Goal: Use online tool/utility: Utilize a website feature to perform a specific function

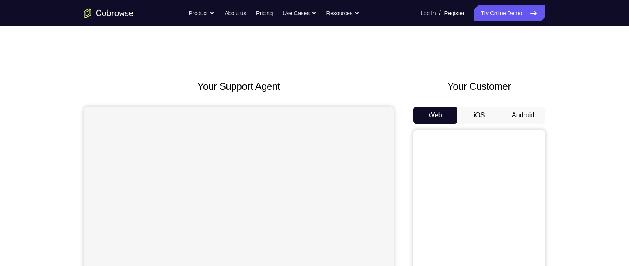
click at [522, 120] on button "Android" at bounding box center [520, 115] width 44 height 16
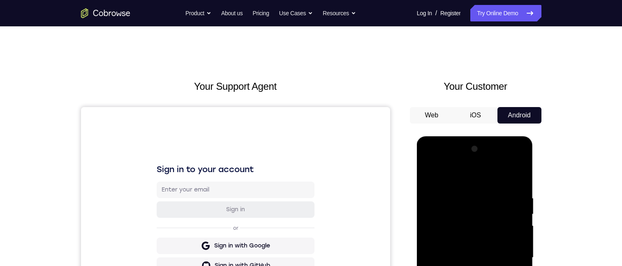
scroll to position [123, 0]
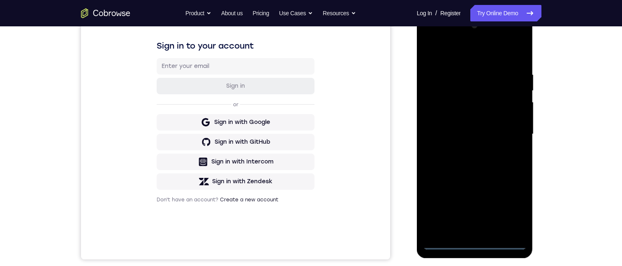
click at [476, 243] on div at bounding box center [475, 134] width 104 height 230
click at [476, 242] on div at bounding box center [475, 134] width 104 height 230
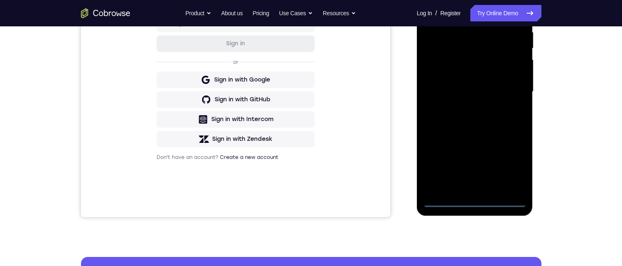
scroll to position [165, 0]
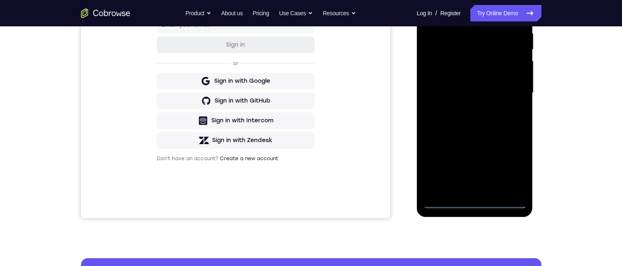
click at [509, 172] on div at bounding box center [475, 93] width 104 height 230
click at [505, 162] on div at bounding box center [475, 93] width 104 height 230
click at [520, 176] on div at bounding box center [475, 93] width 104 height 230
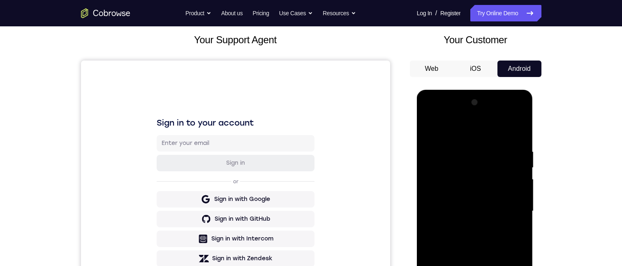
scroll to position [82, 0]
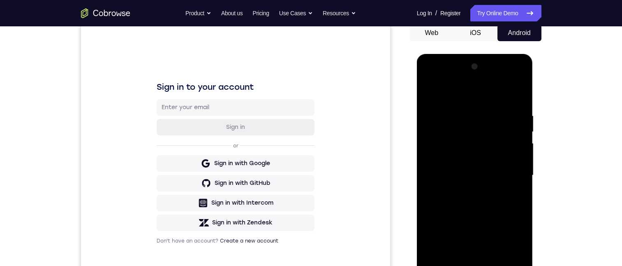
click at [450, 94] on div at bounding box center [475, 175] width 104 height 230
click at [451, 94] on div at bounding box center [475, 175] width 104 height 230
click at [510, 174] on div at bounding box center [475, 175] width 104 height 230
click at [508, 173] on div at bounding box center [475, 175] width 104 height 230
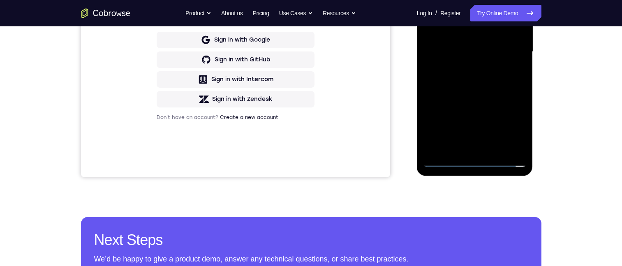
click at [466, 146] on div at bounding box center [475, 52] width 104 height 230
click at [463, 147] on div at bounding box center [475, 52] width 104 height 230
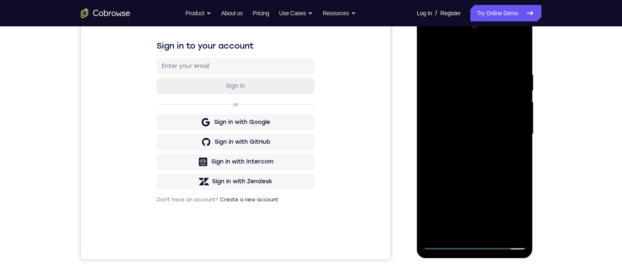
click at [429, 54] on div at bounding box center [475, 134] width 104 height 230
click at [428, 52] on div at bounding box center [475, 134] width 104 height 230
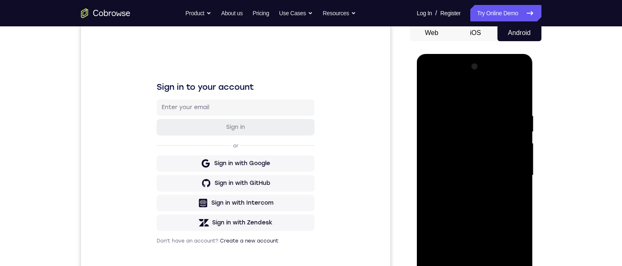
click at [439, 170] on div at bounding box center [475, 175] width 104 height 230
click at [439, 164] on div at bounding box center [475, 175] width 104 height 230
click at [438, 168] on div at bounding box center [475, 175] width 104 height 230
click at [461, 143] on div at bounding box center [475, 175] width 104 height 230
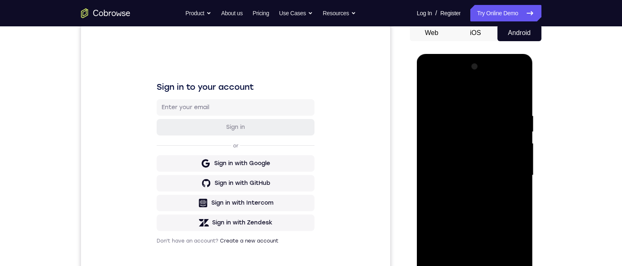
click at [462, 154] on div at bounding box center [475, 175] width 104 height 230
click at [478, 174] on div at bounding box center [475, 175] width 104 height 230
click at [472, 203] on div at bounding box center [475, 175] width 104 height 230
click at [467, 199] on div at bounding box center [475, 175] width 104 height 230
click at [510, 96] on div at bounding box center [475, 175] width 104 height 230
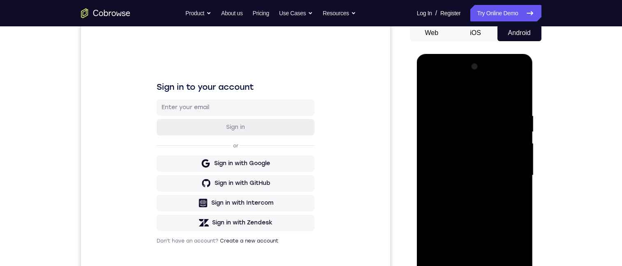
scroll to position [123, 0]
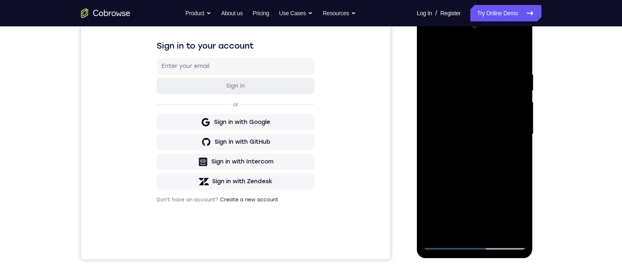
click at [474, 159] on div at bounding box center [475, 134] width 104 height 230
click at [474, 158] on div at bounding box center [475, 134] width 104 height 230
click at [522, 141] on div at bounding box center [475, 134] width 104 height 230
click at [520, 141] on div at bounding box center [475, 134] width 104 height 230
click at [517, 141] on div at bounding box center [475, 134] width 104 height 230
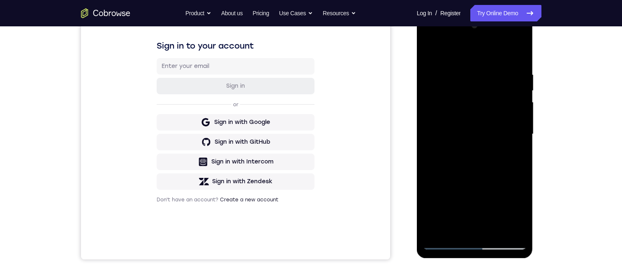
click at [517, 141] on div at bounding box center [475, 134] width 104 height 230
click at [482, 167] on div at bounding box center [475, 134] width 104 height 230
click at [480, 122] on div at bounding box center [475, 134] width 104 height 230
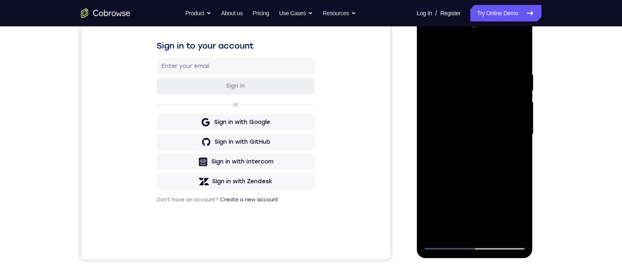
click at [480, 122] on div at bounding box center [475, 134] width 104 height 230
click at [430, 158] on div at bounding box center [475, 134] width 104 height 230
click at [429, 157] on div at bounding box center [475, 134] width 104 height 230
click at [492, 232] on div at bounding box center [475, 134] width 104 height 230
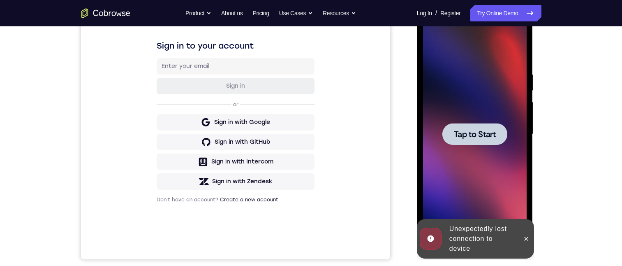
click at [472, 176] on div at bounding box center [475, 134] width 104 height 230
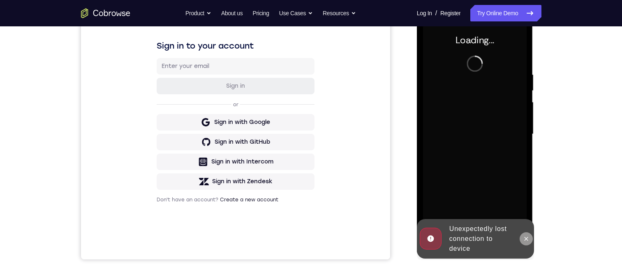
click at [524, 237] on icon at bounding box center [526, 238] width 7 height 7
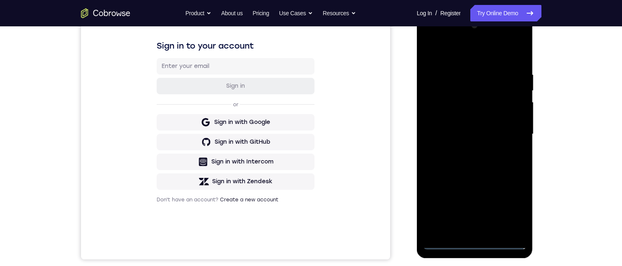
click at [475, 246] on div at bounding box center [475, 134] width 104 height 230
click at [474, 243] on div at bounding box center [475, 134] width 104 height 230
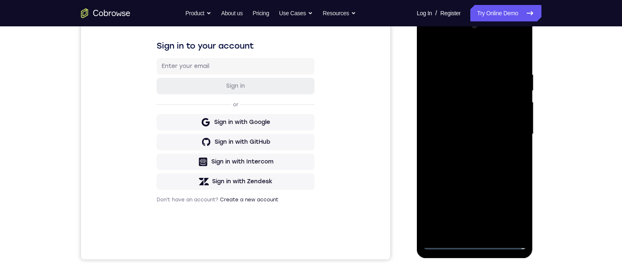
click at [474, 243] on div at bounding box center [475, 134] width 104 height 230
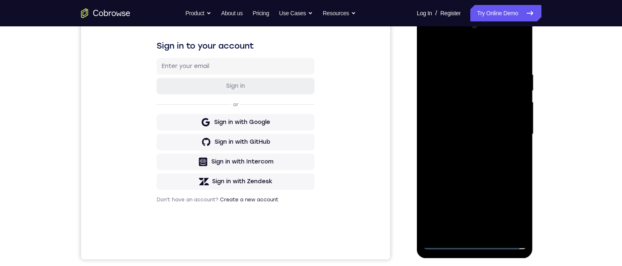
click at [474, 243] on div at bounding box center [475, 134] width 104 height 230
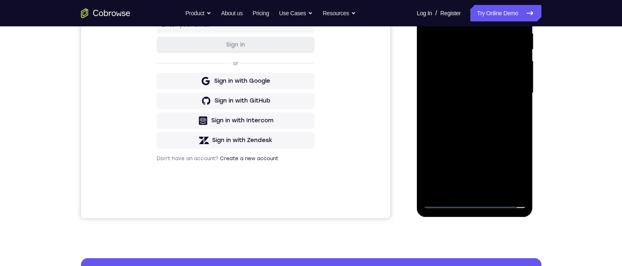
scroll to position [82, 0]
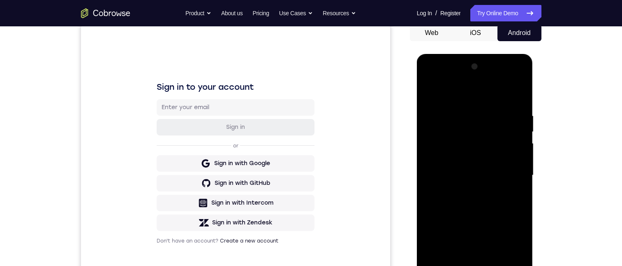
click at [473, 265] on div at bounding box center [475, 175] width 104 height 230
click at [478, 265] on div at bounding box center [475, 175] width 104 height 230
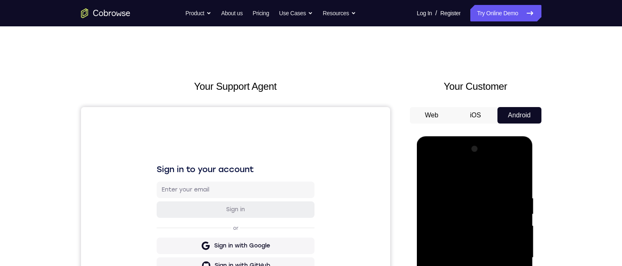
scroll to position [247, 0]
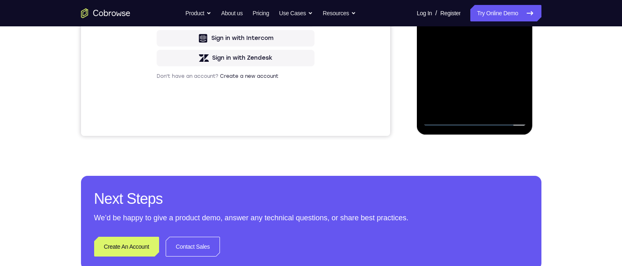
click at [508, 88] on div at bounding box center [475, 11] width 104 height 230
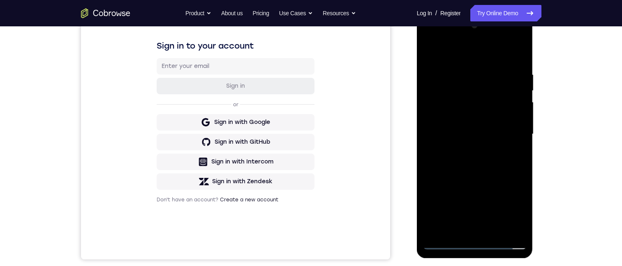
click at [503, 211] on div at bounding box center [475, 134] width 104 height 230
click at [489, 86] on div at bounding box center [475, 134] width 104 height 230
click at [444, 244] on div at bounding box center [475, 134] width 104 height 230
click at [515, 209] on div at bounding box center [475, 134] width 104 height 230
click at [508, 209] on div at bounding box center [475, 134] width 104 height 230
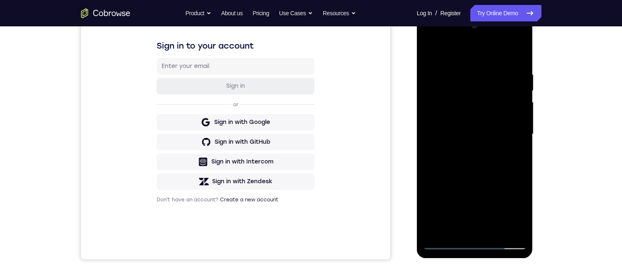
click at [510, 206] on div at bounding box center [475, 134] width 104 height 230
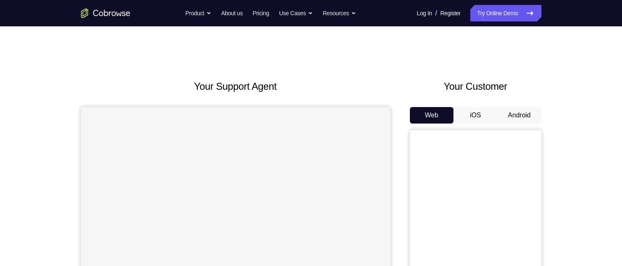
click at [519, 117] on button "Android" at bounding box center [520, 115] width 44 height 16
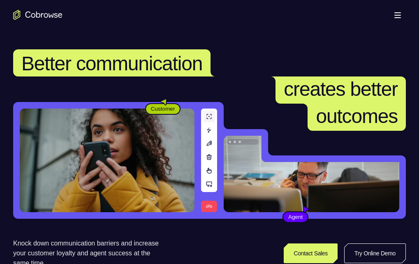
drag, startPoint x: 0, startPoint y: 0, endPoint x: 361, endPoint y: 0, distance: 360.8
click at [354, 237] on link "Try Online Demo" at bounding box center [327, 247] width 151 height 20
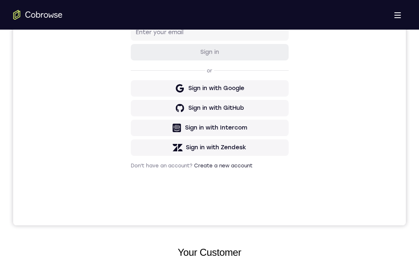
scroll to position [82, 0]
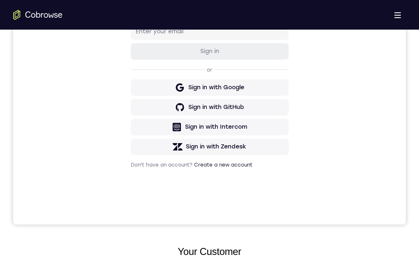
scroll to position [206, 0]
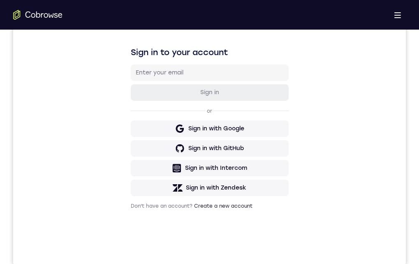
drag, startPoint x: 243, startPoint y: 382, endPoint x: 239, endPoint y: 404, distance: 21.8
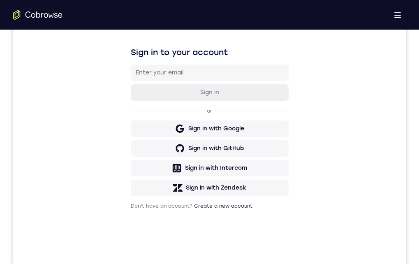
drag, startPoint x: 204, startPoint y: 485, endPoint x: 552, endPoint y: 464, distance: 348.2
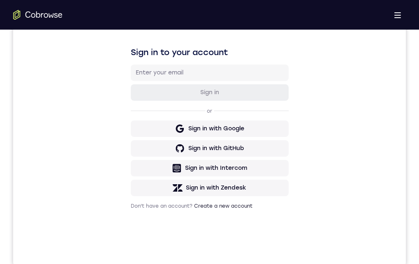
drag, startPoint x: 212, startPoint y: 496, endPoint x: 268, endPoint y: 558, distance: 83.6
